Goal: Check status: Check status

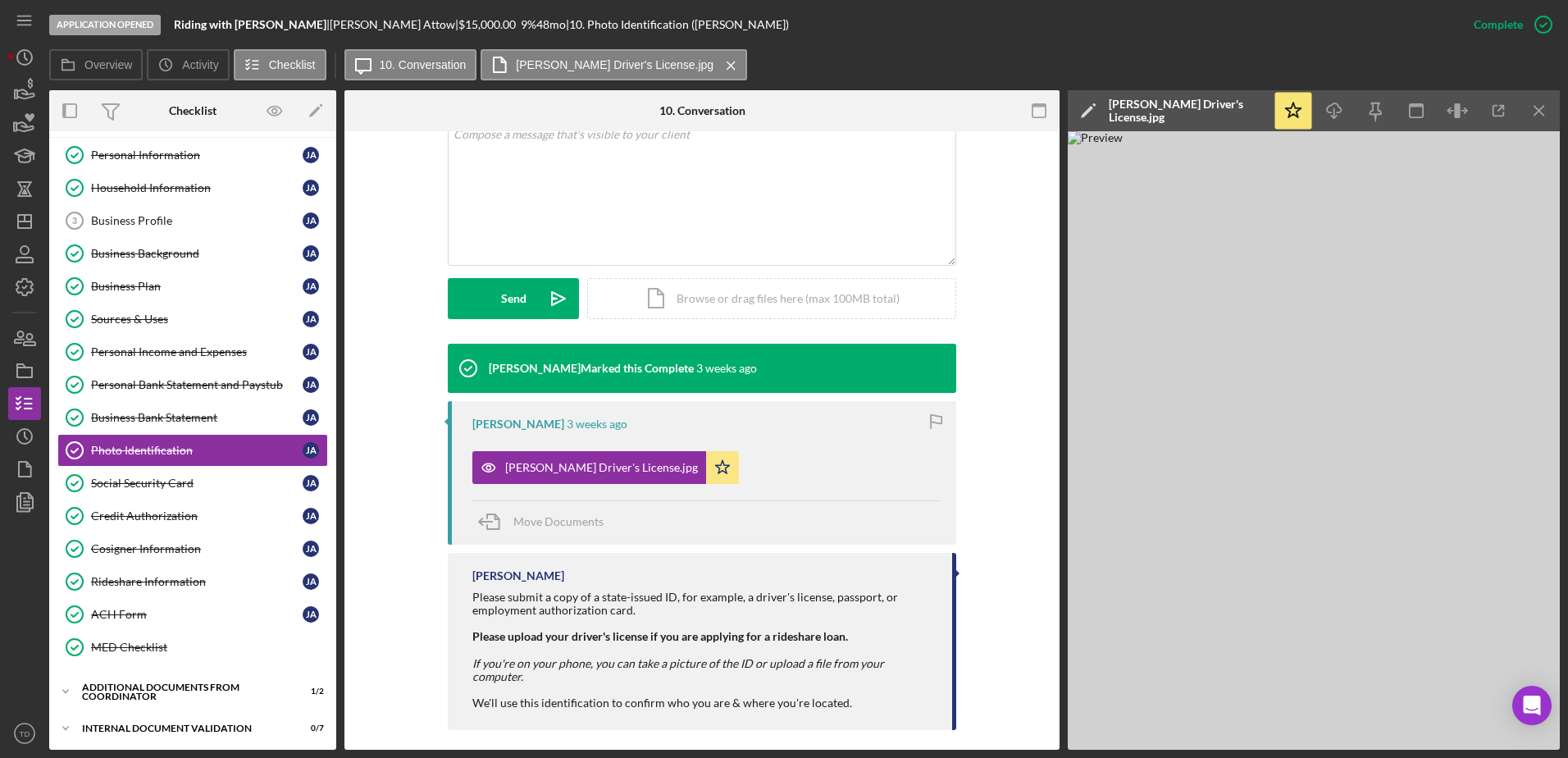
scroll to position [334, 0]
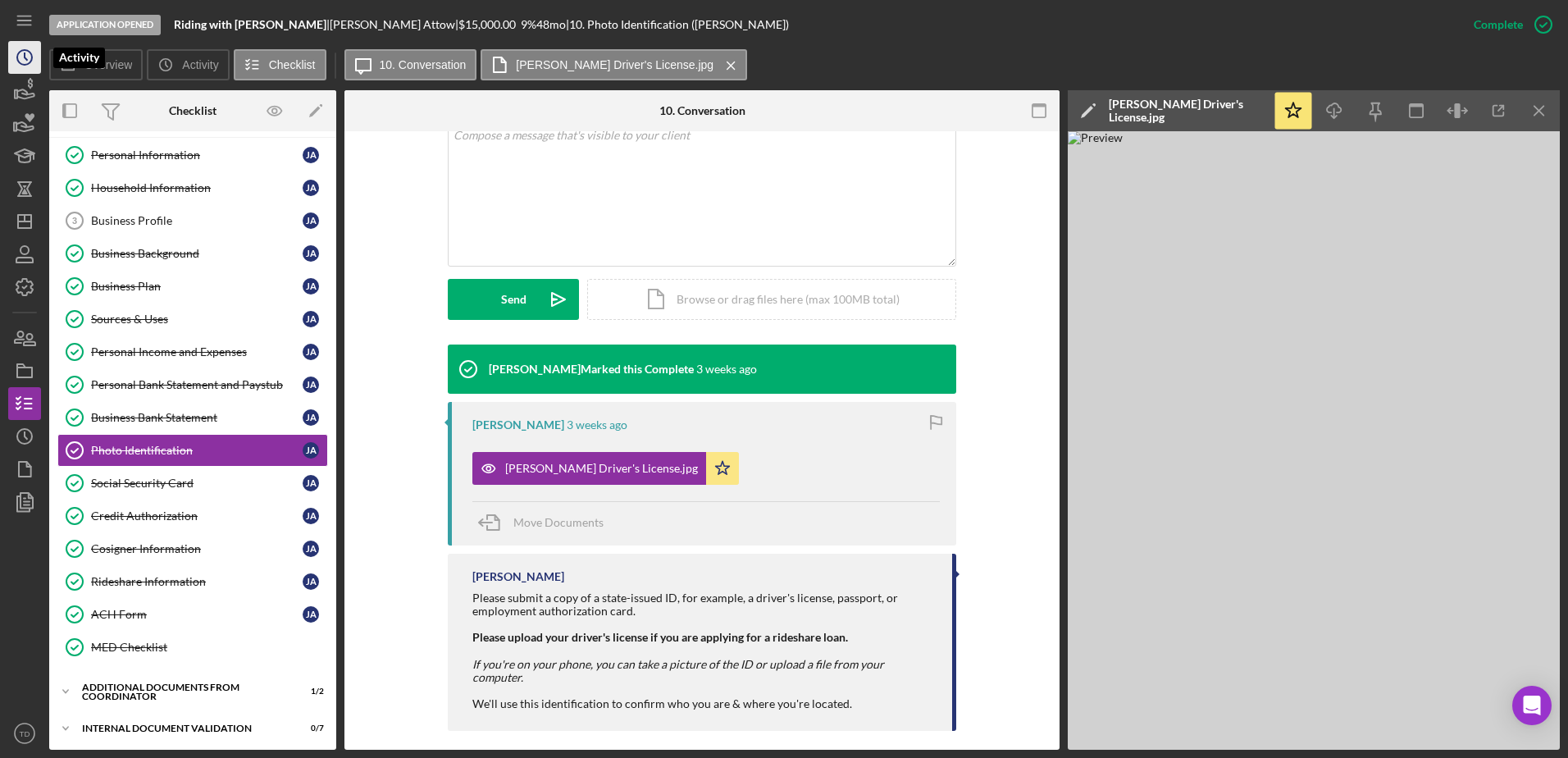
click at [30, 60] on icon "Icon/History" at bounding box center [25, 58] width 41 height 41
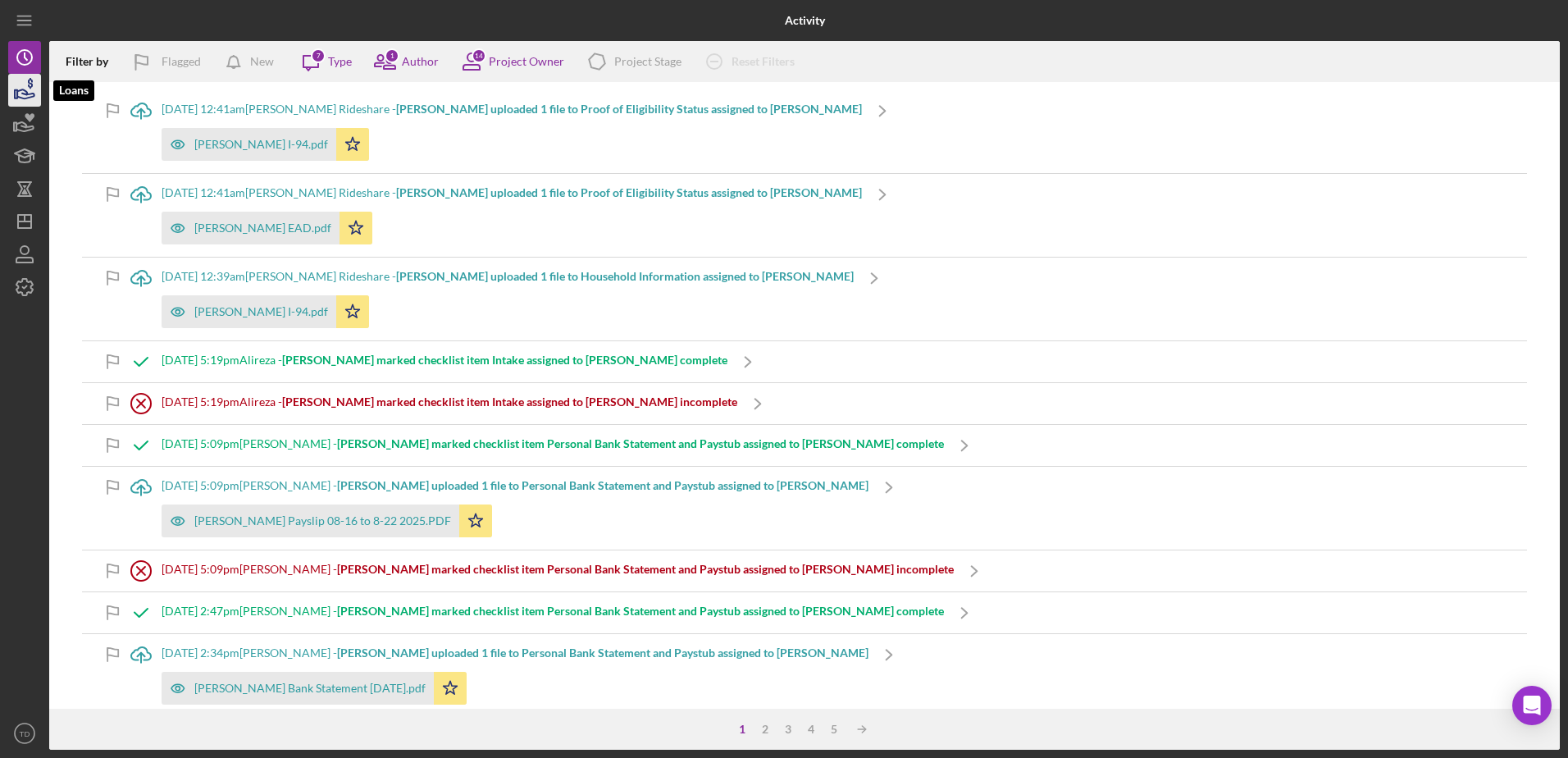
click at [21, 102] on icon "button" at bounding box center [25, 90] width 41 height 41
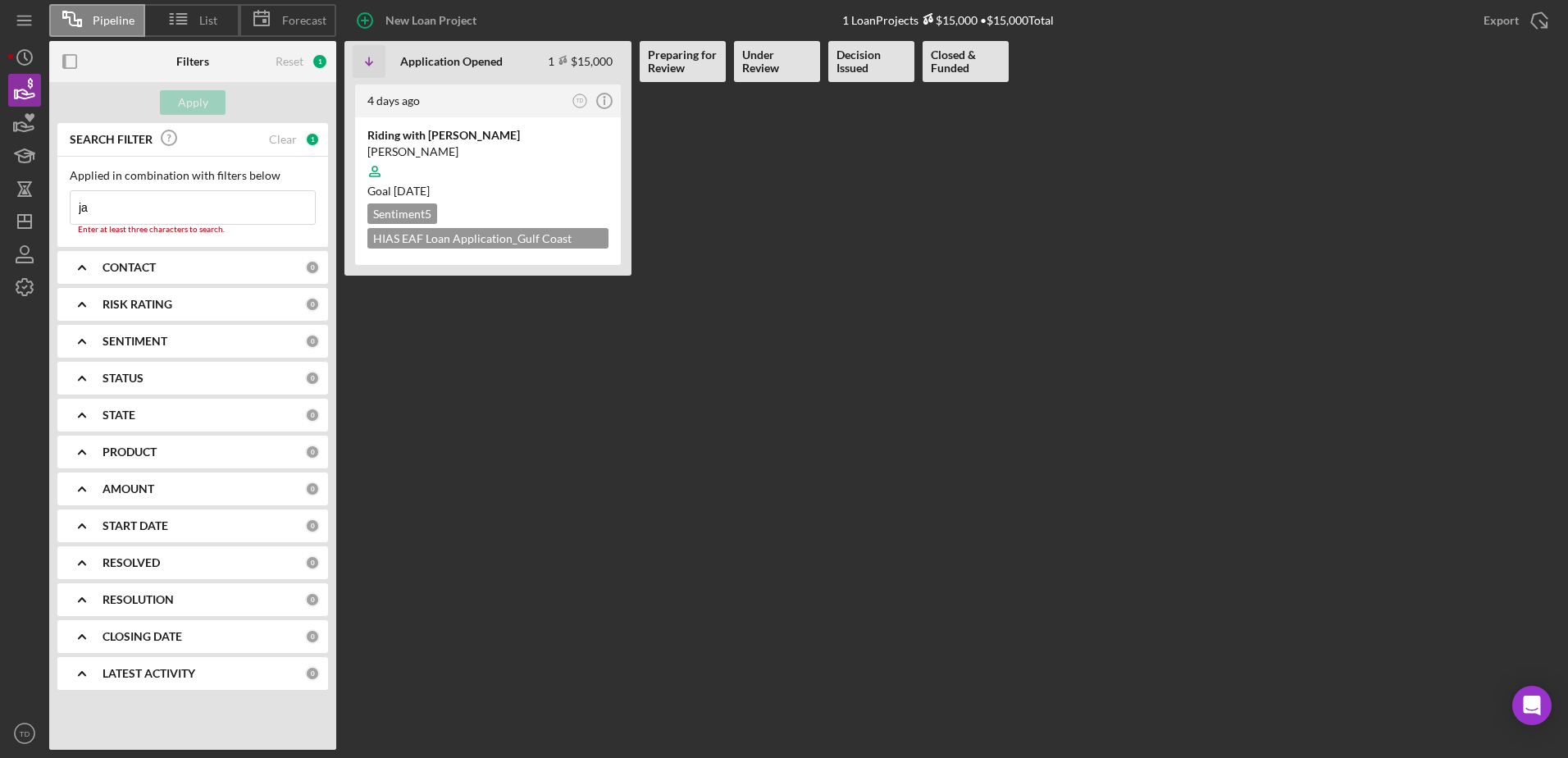
type input "j"
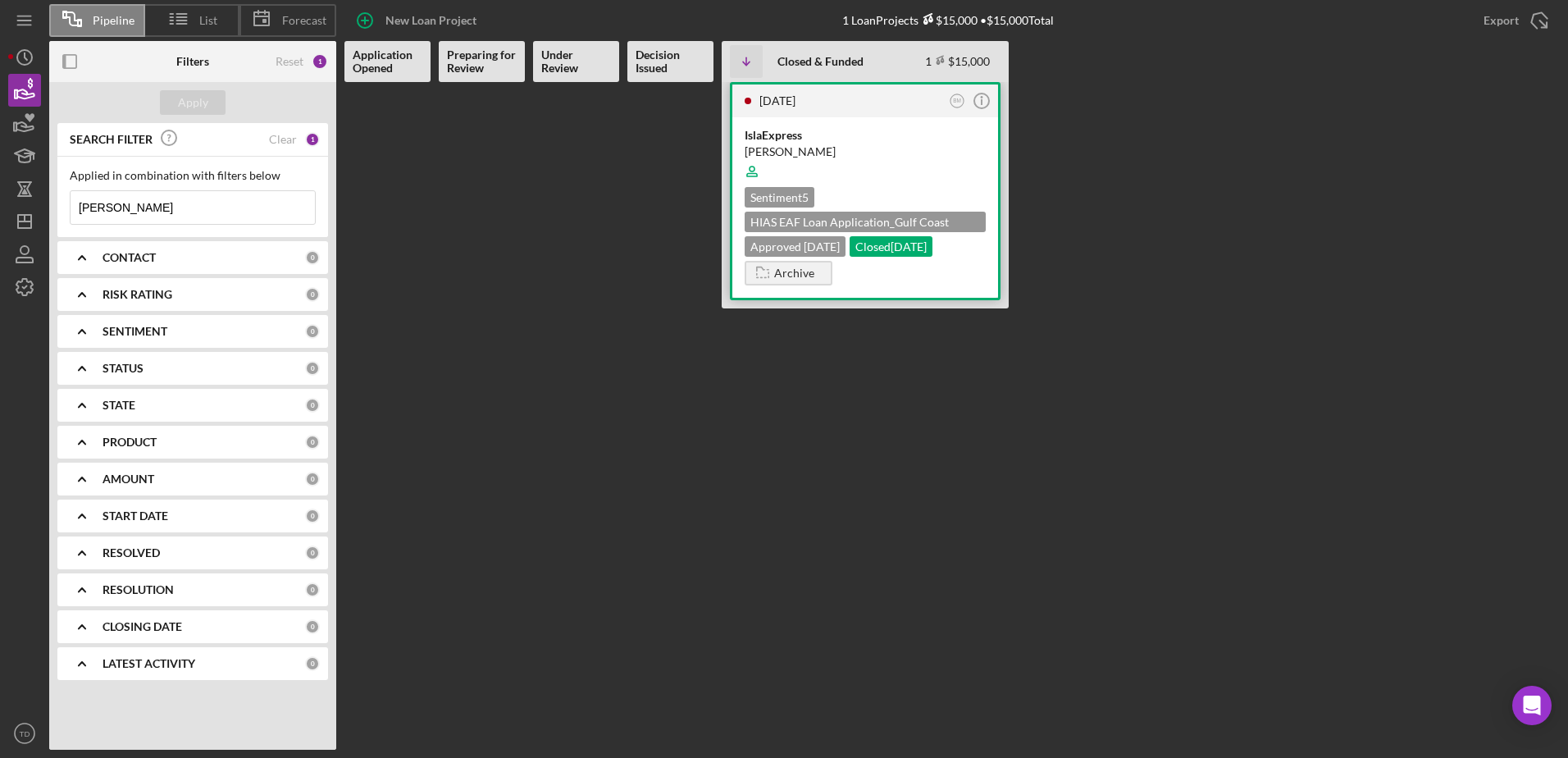
type input "[PERSON_NAME]"
click at [770, 150] on div "[PERSON_NAME]" at bounding box center [865, 152] width 241 height 17
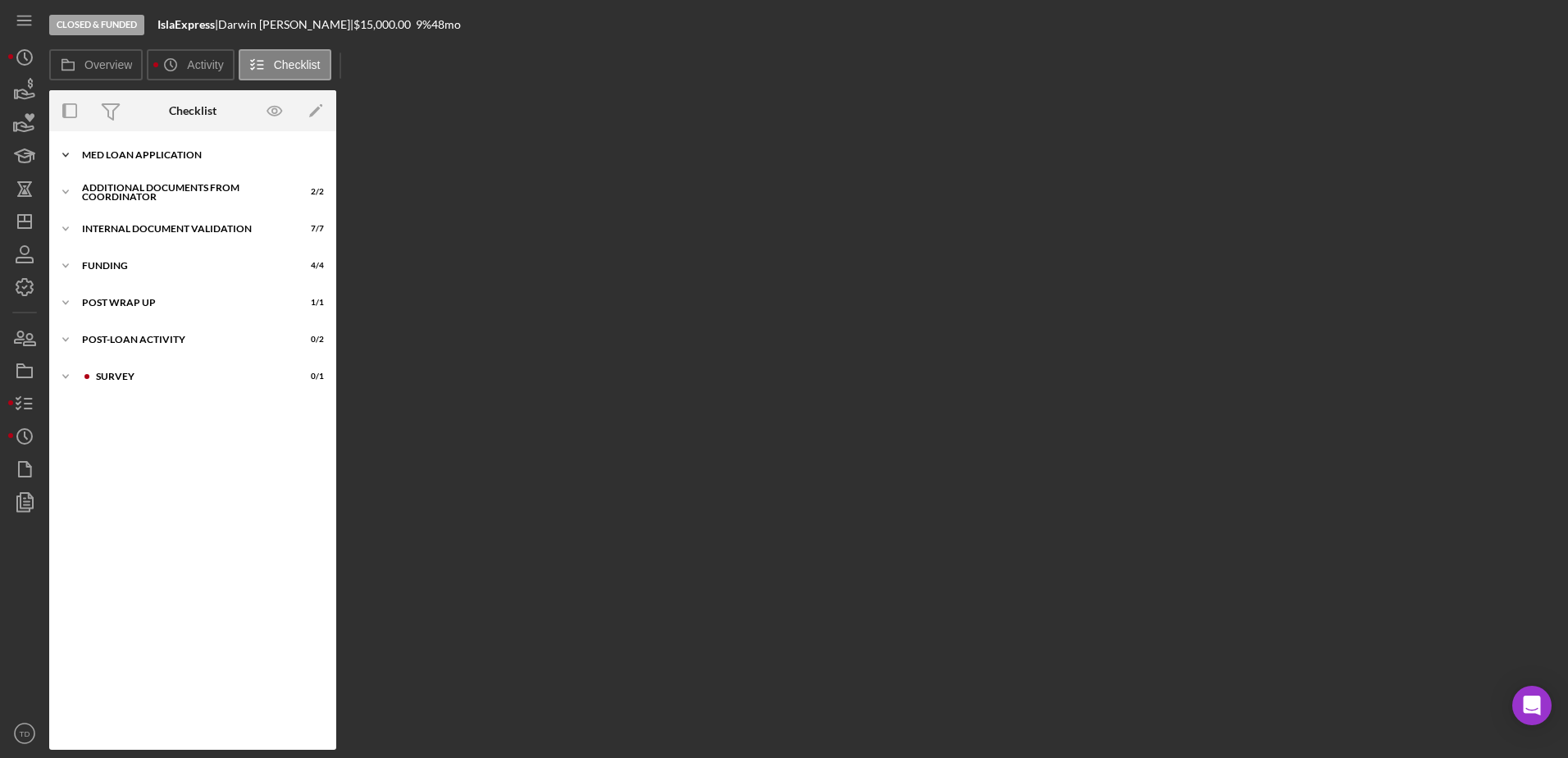
click at [117, 145] on div "Icon/Expander MED Loan Application 16 / 16" at bounding box center [193, 155] width 287 height 33
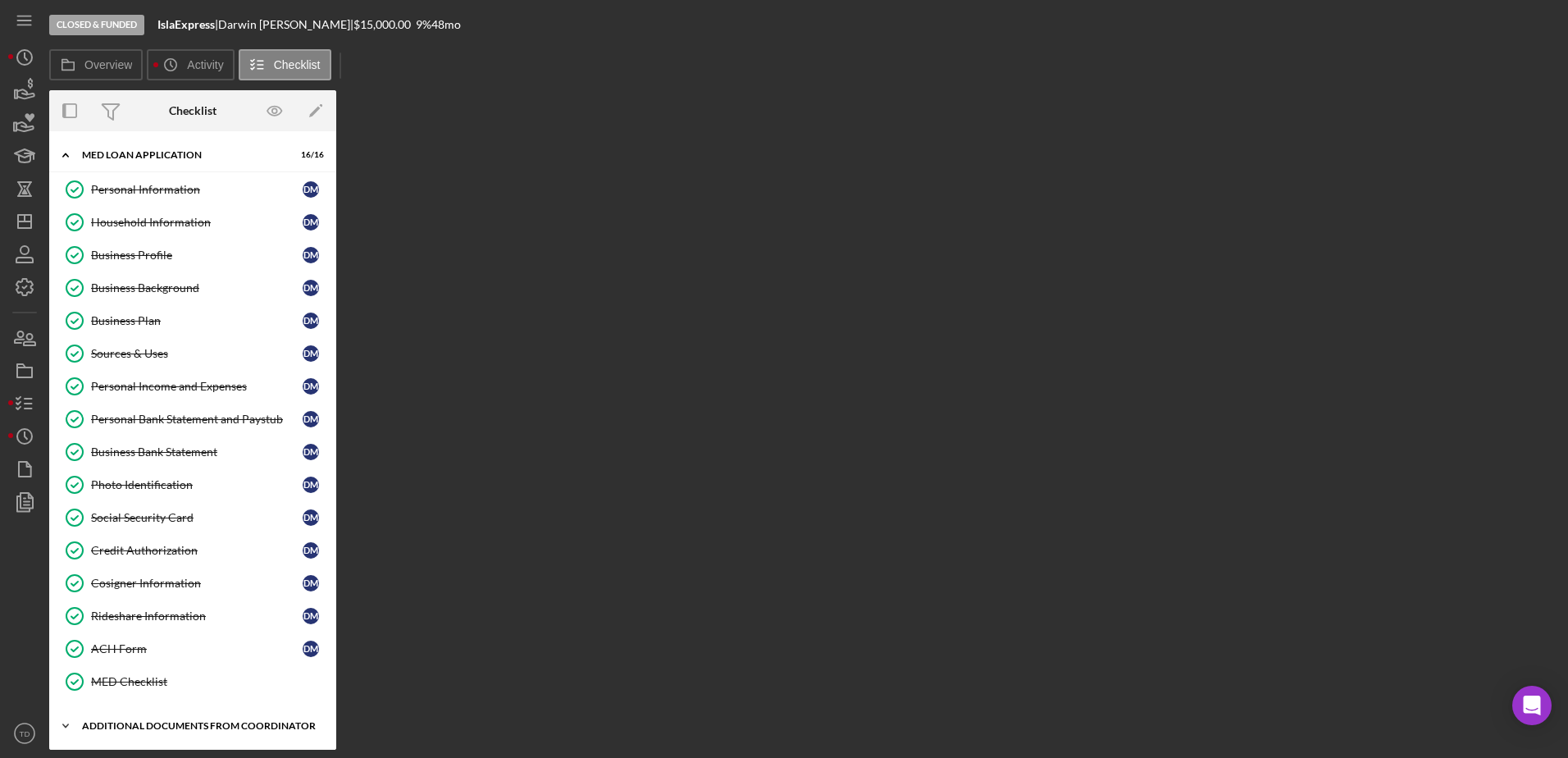
click at [210, 721] on div "Additional Documents from Coordinator" at bounding box center [198, 726] width 234 height 10
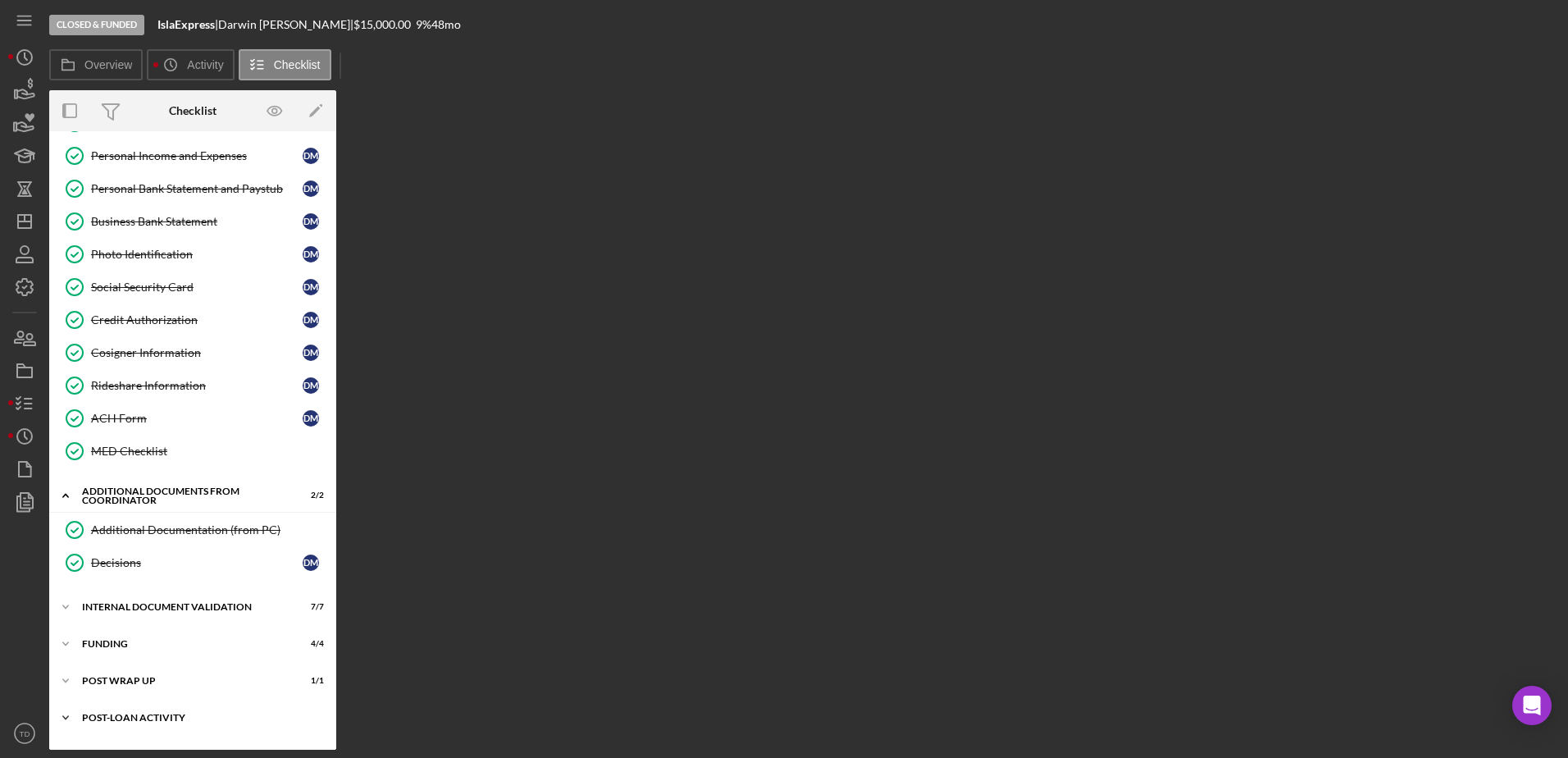
scroll to position [240, 0]
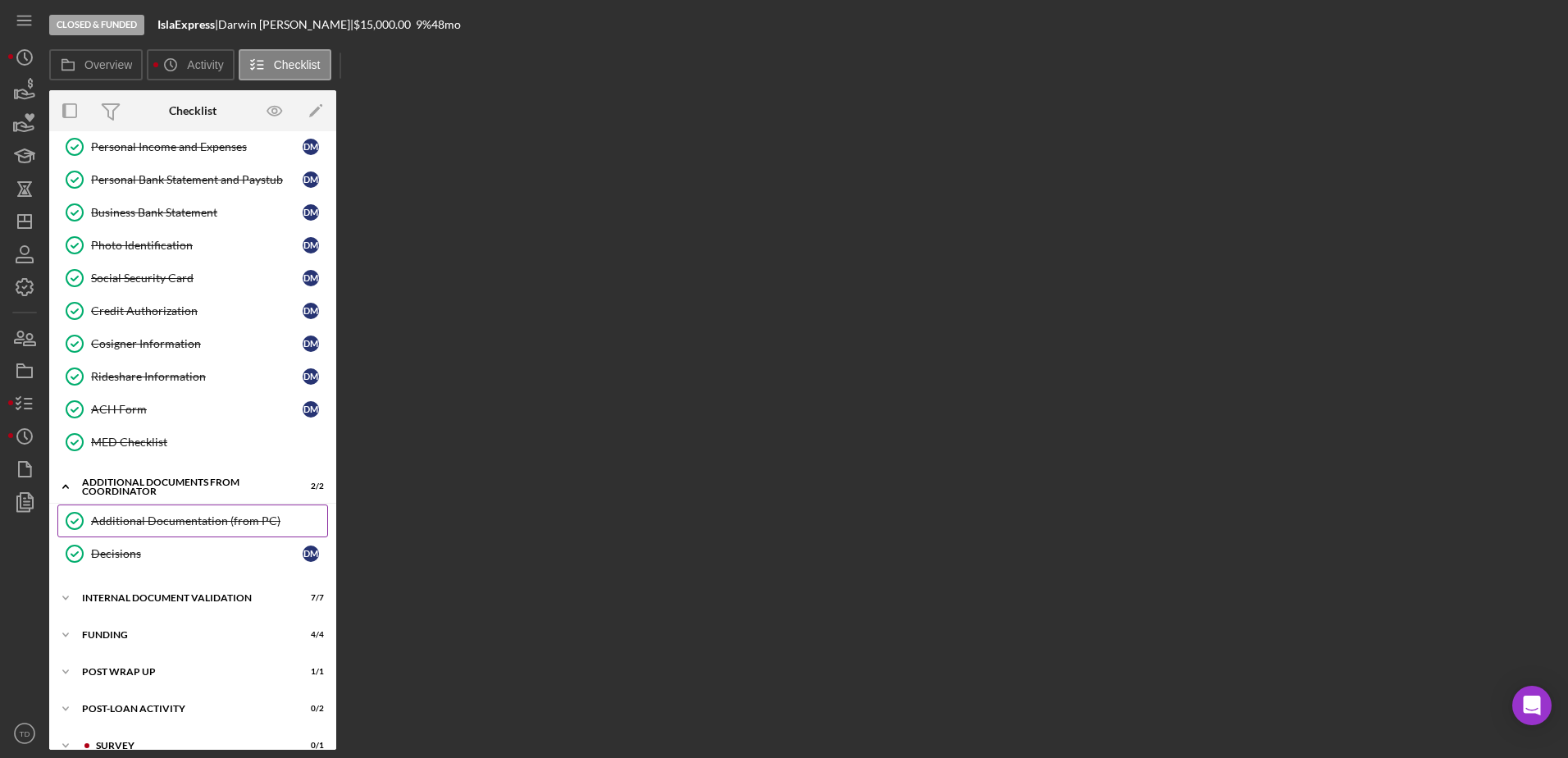
click at [117, 510] on link "Additional Documentation (from PC) Additional Documentation (from PC)" at bounding box center [192, 521] width 270 height 33
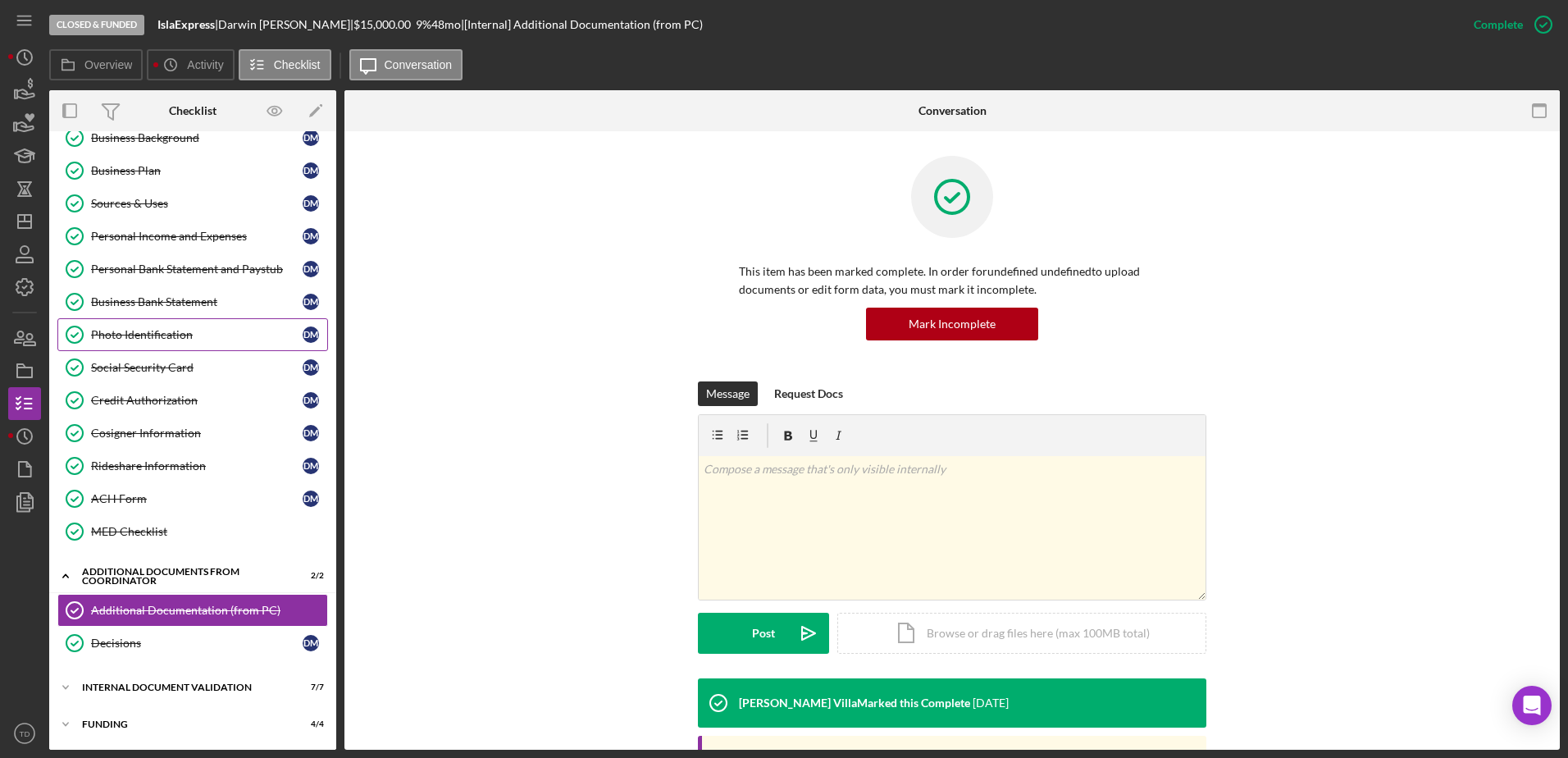
scroll to position [261, 0]
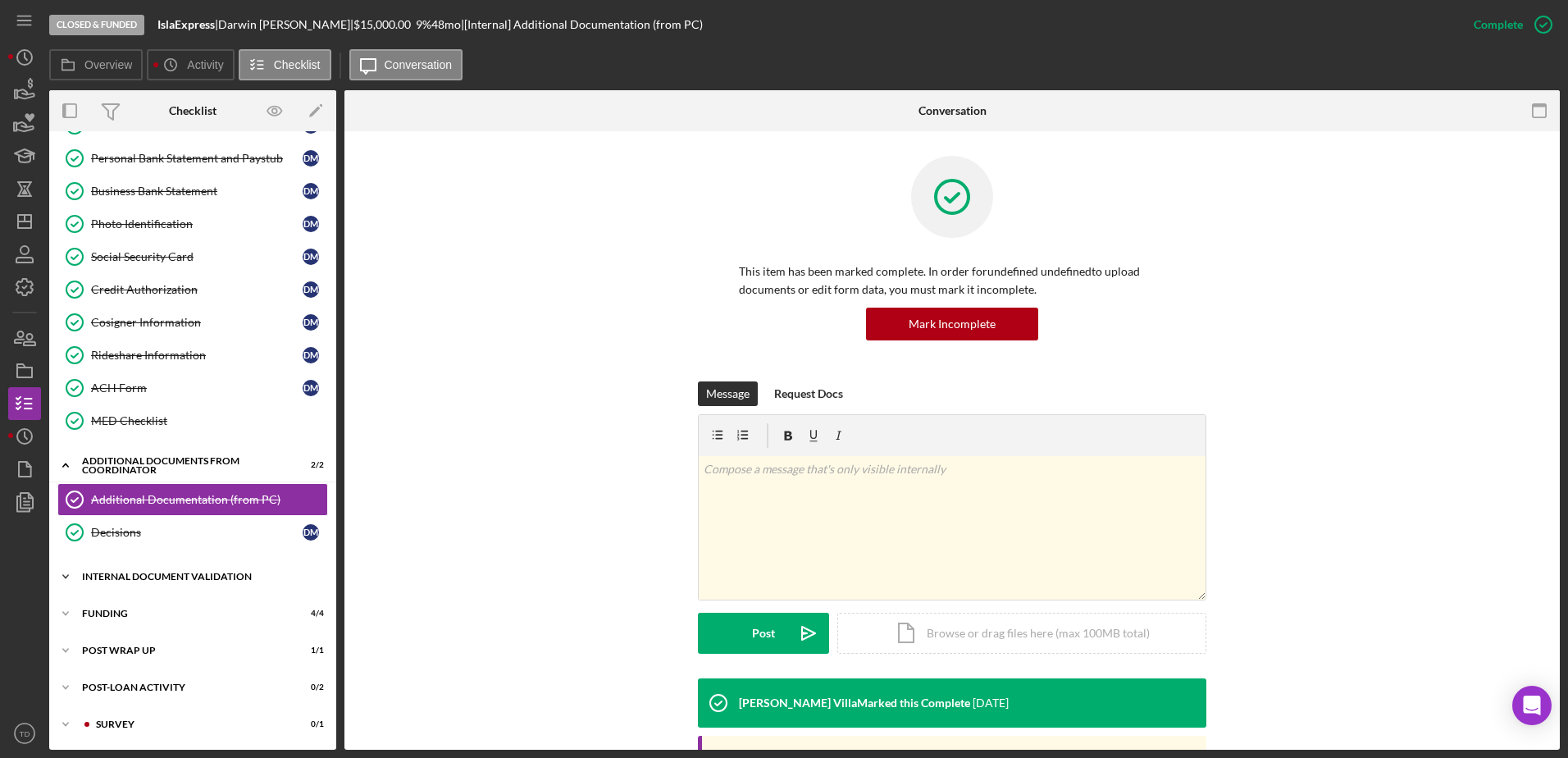
click at [186, 579] on div "Internal Document Validation" at bounding box center [198, 577] width 234 height 10
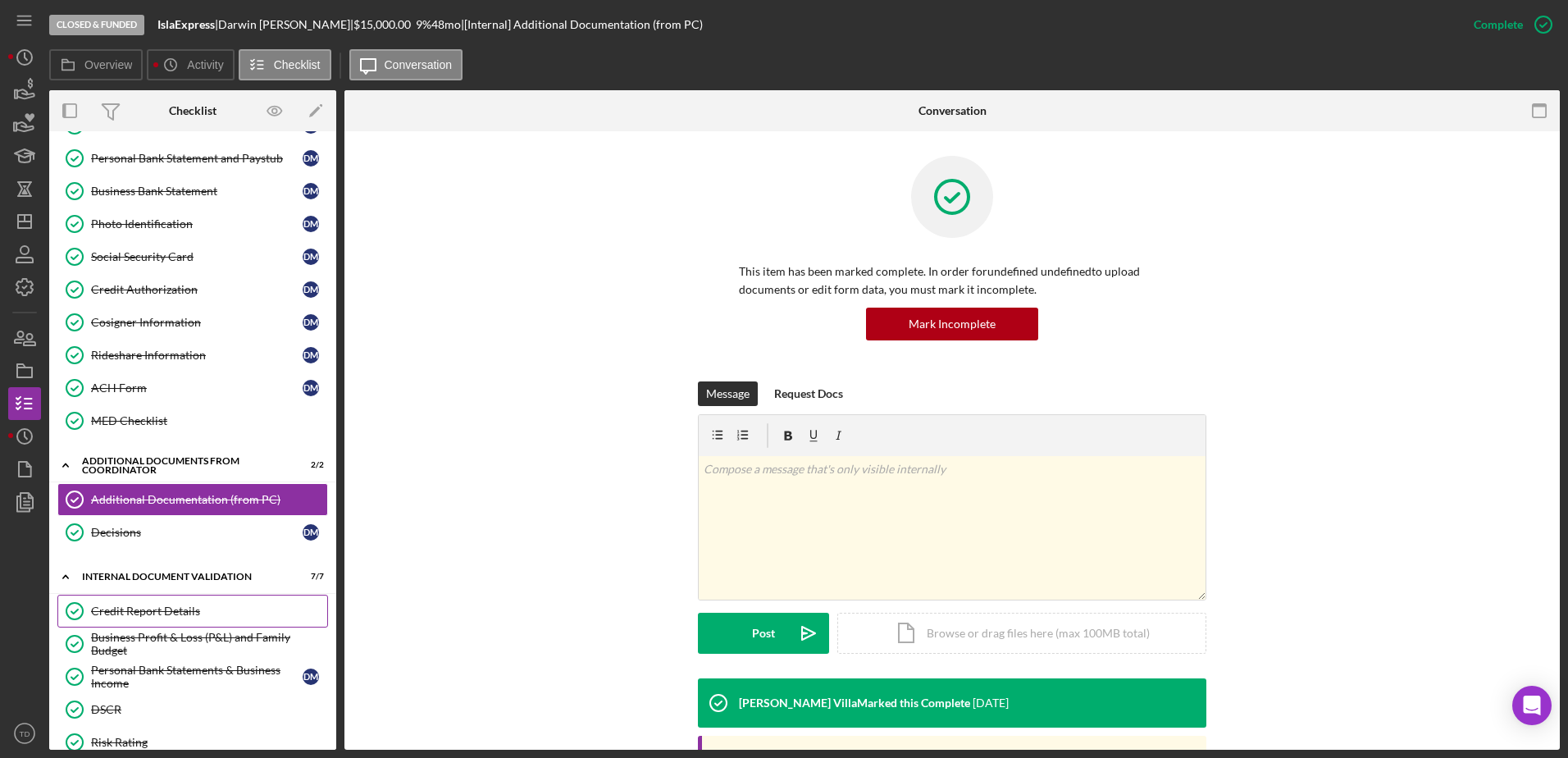
scroll to position [499, 0]
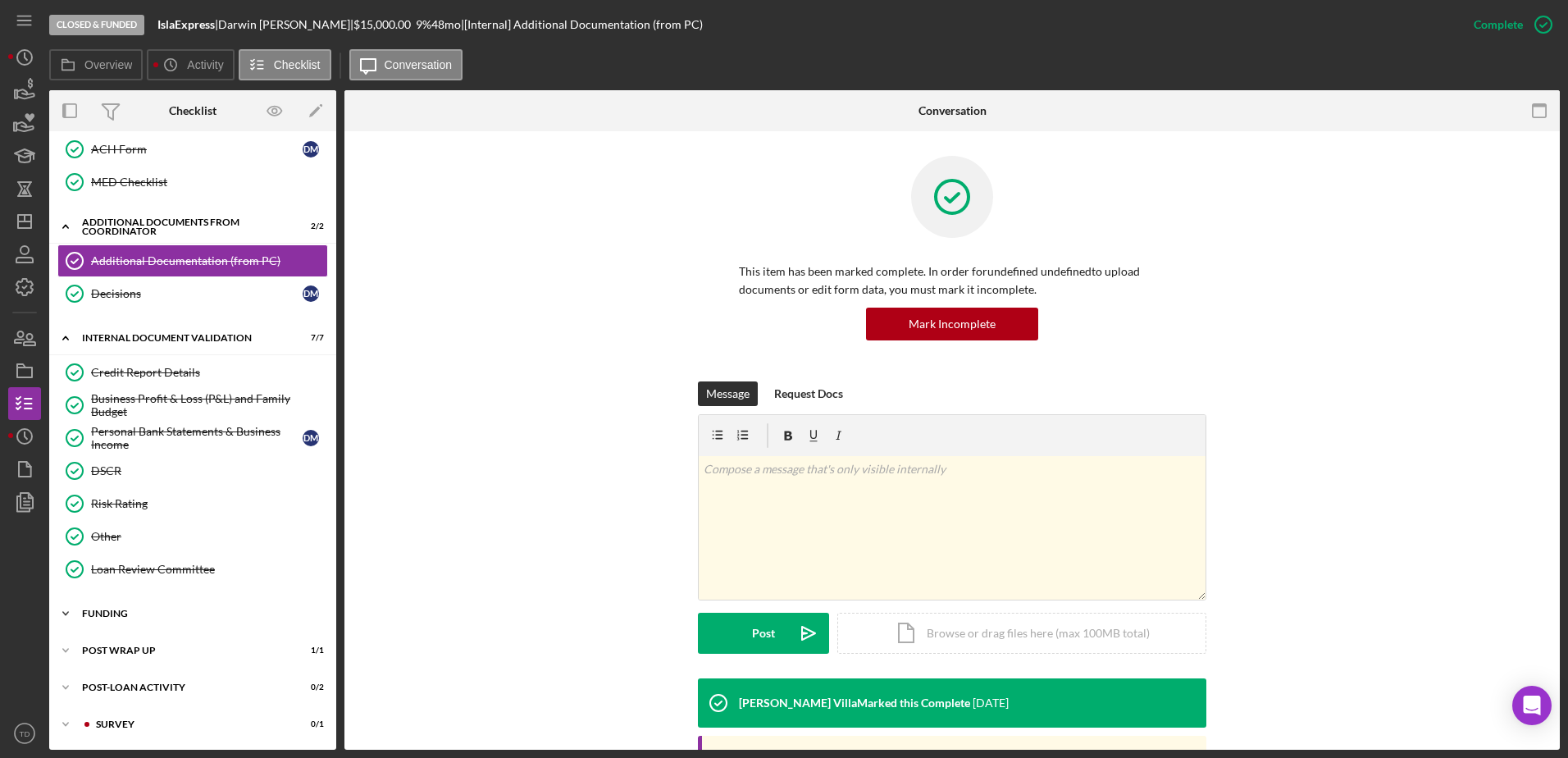
click at [114, 617] on div "Funding" at bounding box center [198, 613] width 234 height 10
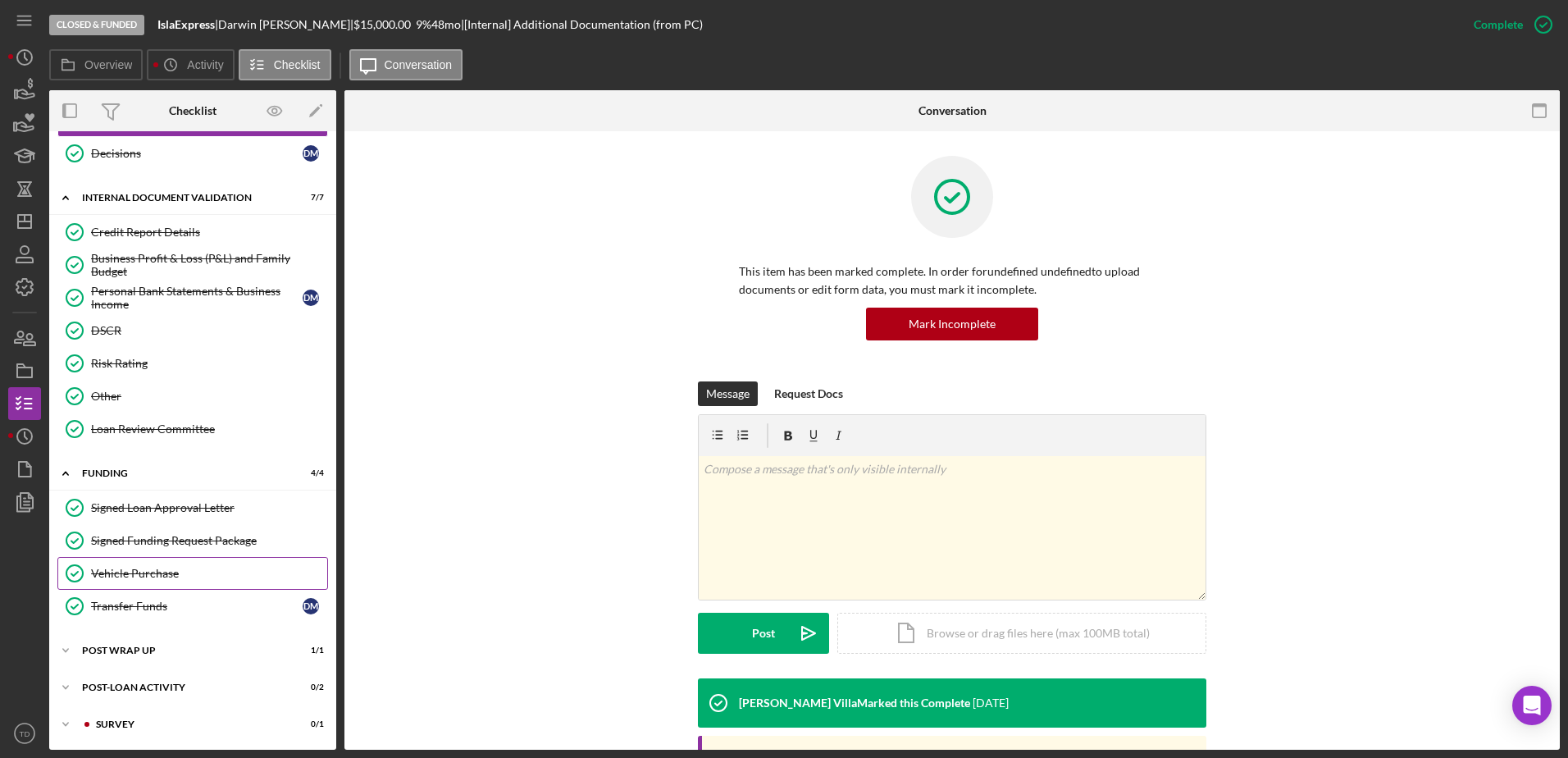
click at [146, 573] on div "Vehicle Purchase" at bounding box center [209, 574] width 236 height 13
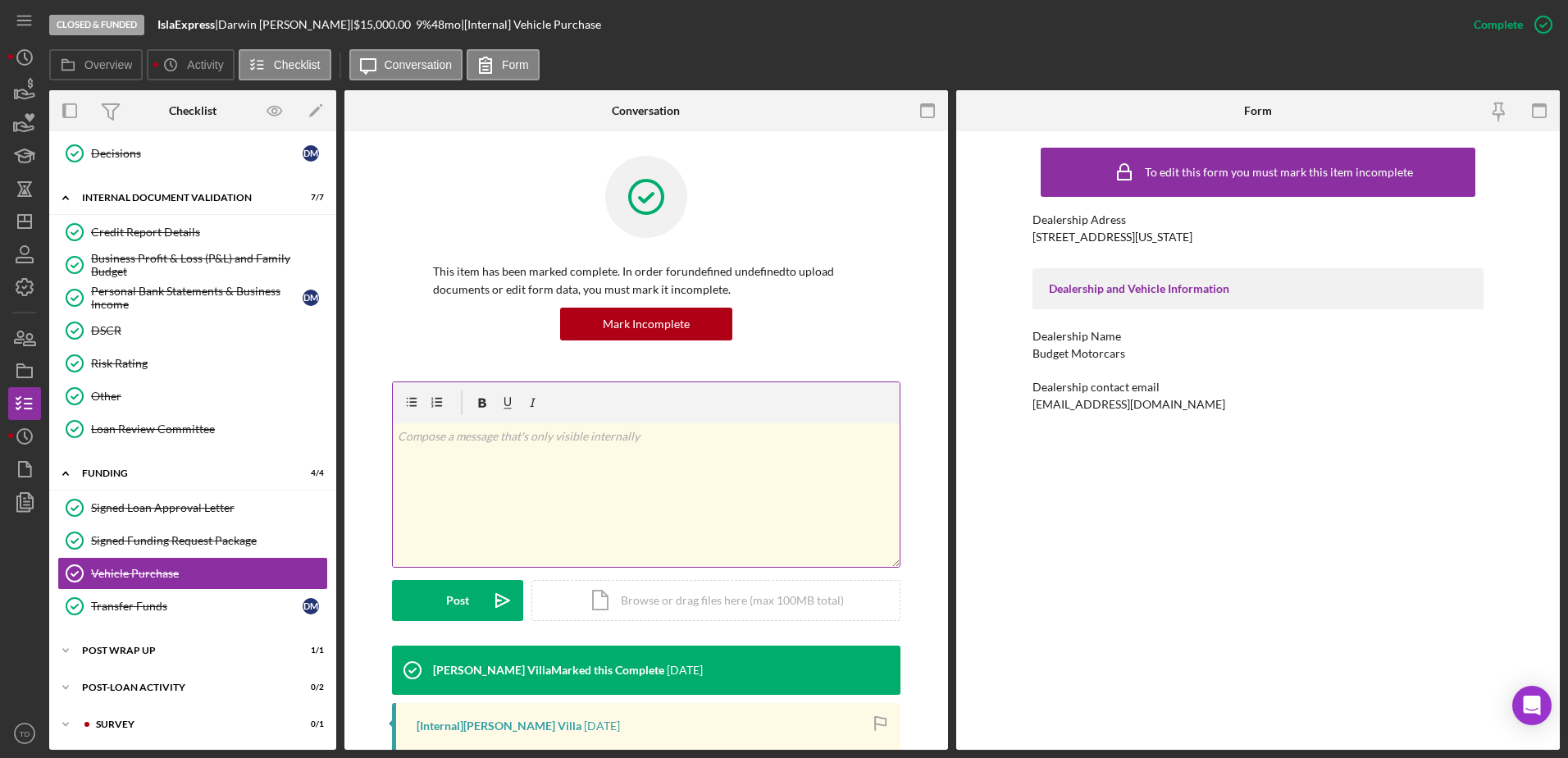
scroll to position [497, 0]
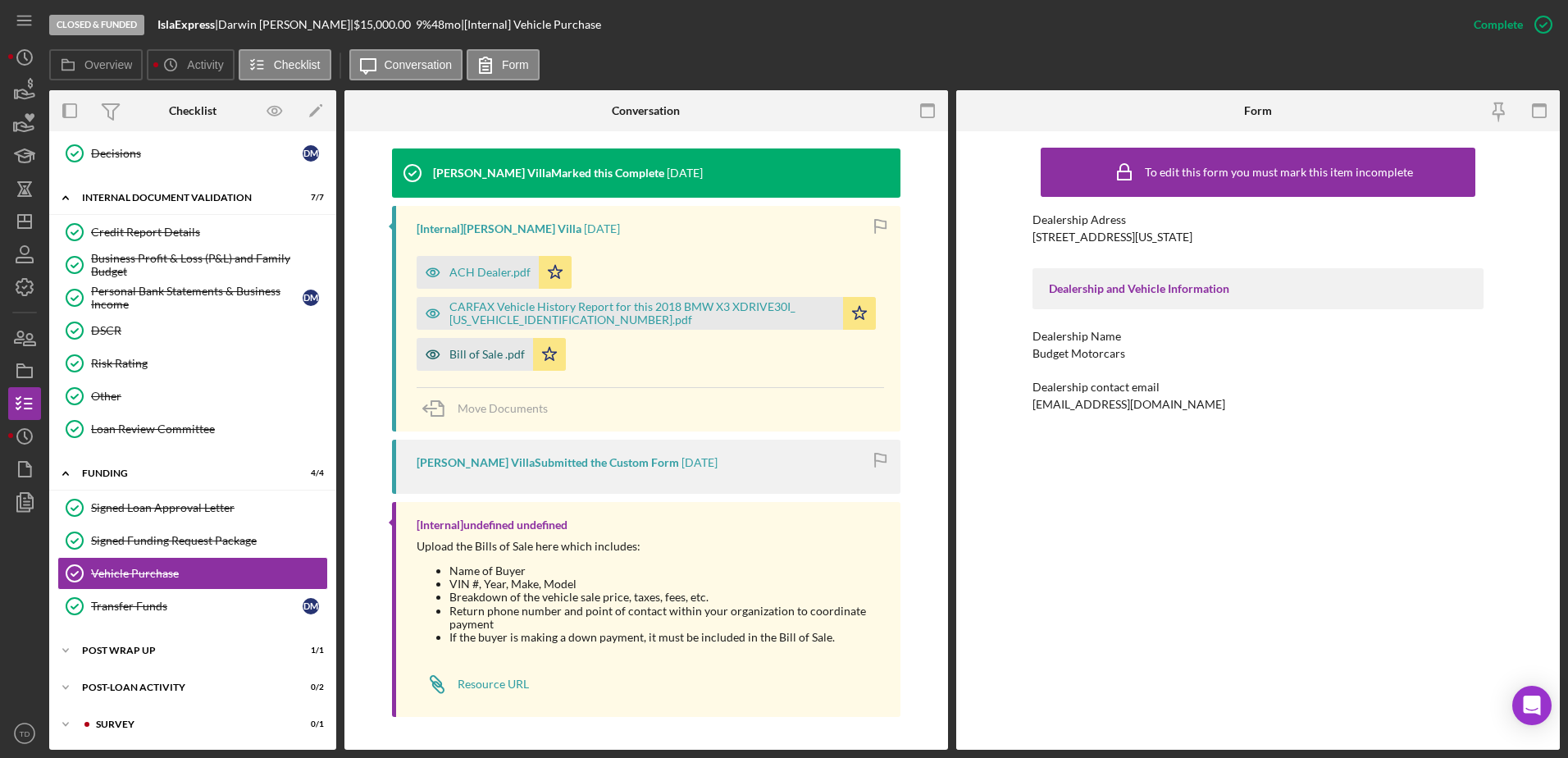
click at [484, 354] on div "Bill of Sale .pdf" at bounding box center [487, 355] width 75 height 13
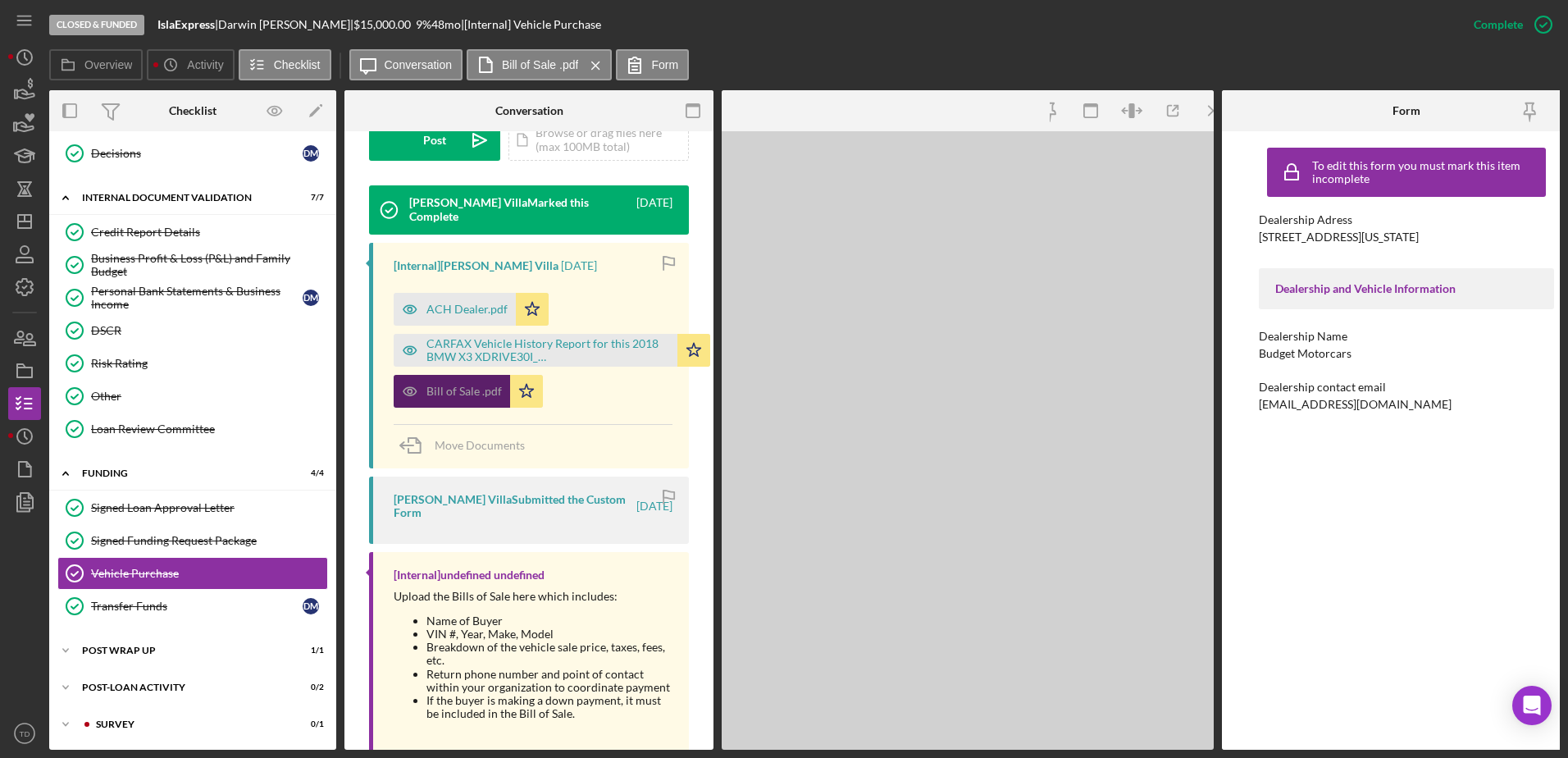
scroll to position [515, 0]
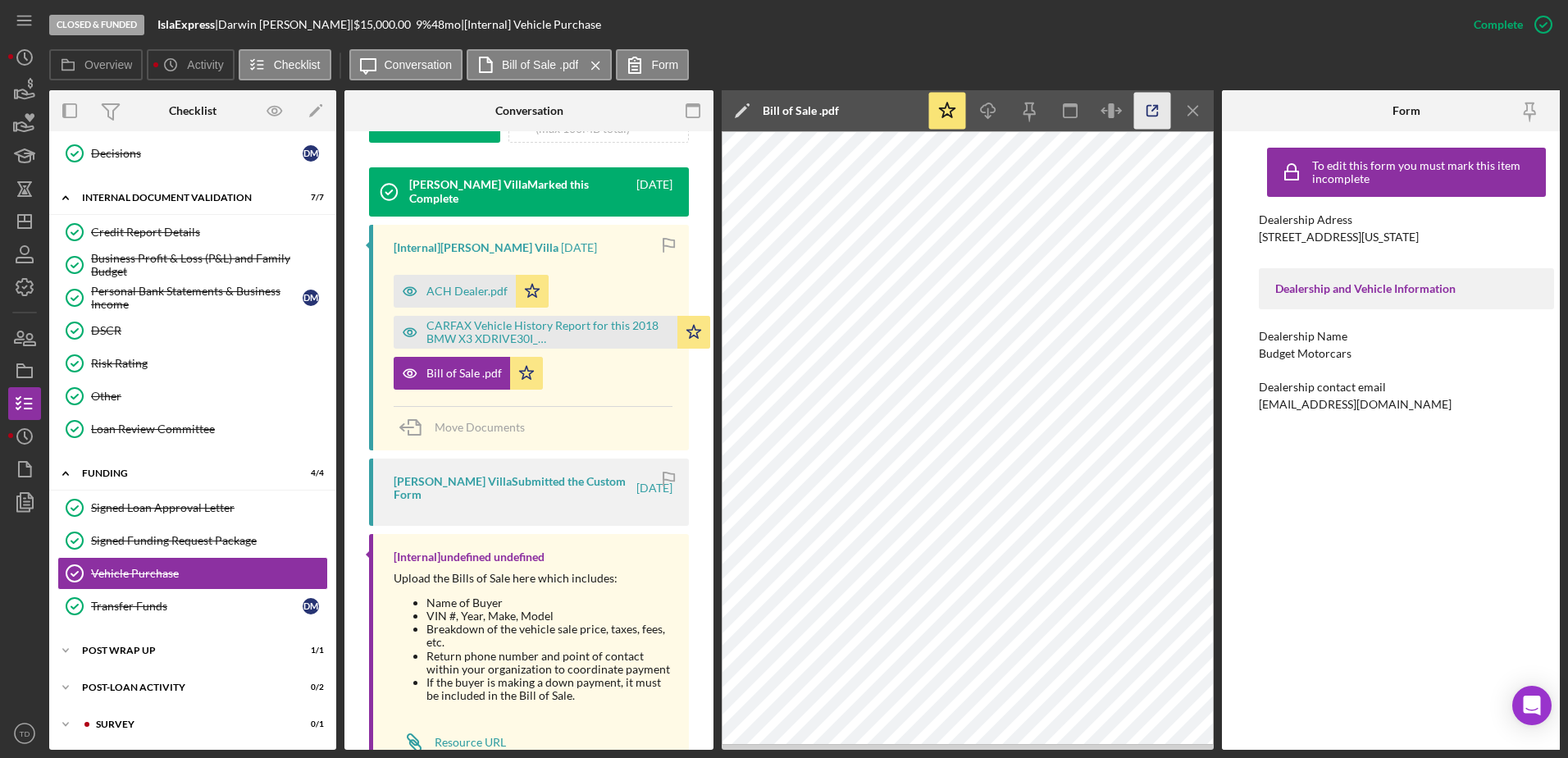
click at [1156, 117] on icon "button" at bounding box center [1152, 111] width 11 height 11
